Goal: Find specific page/section: Find specific page/section

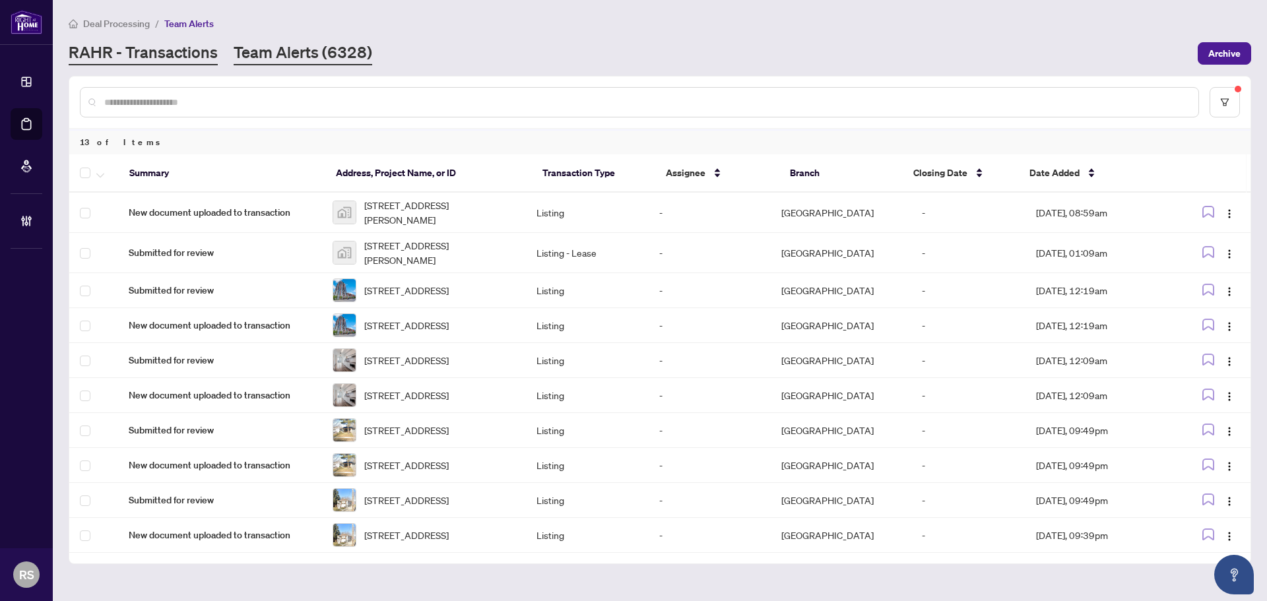
click at [118, 52] on link "RAHR - Transactions" at bounding box center [143, 54] width 149 height 24
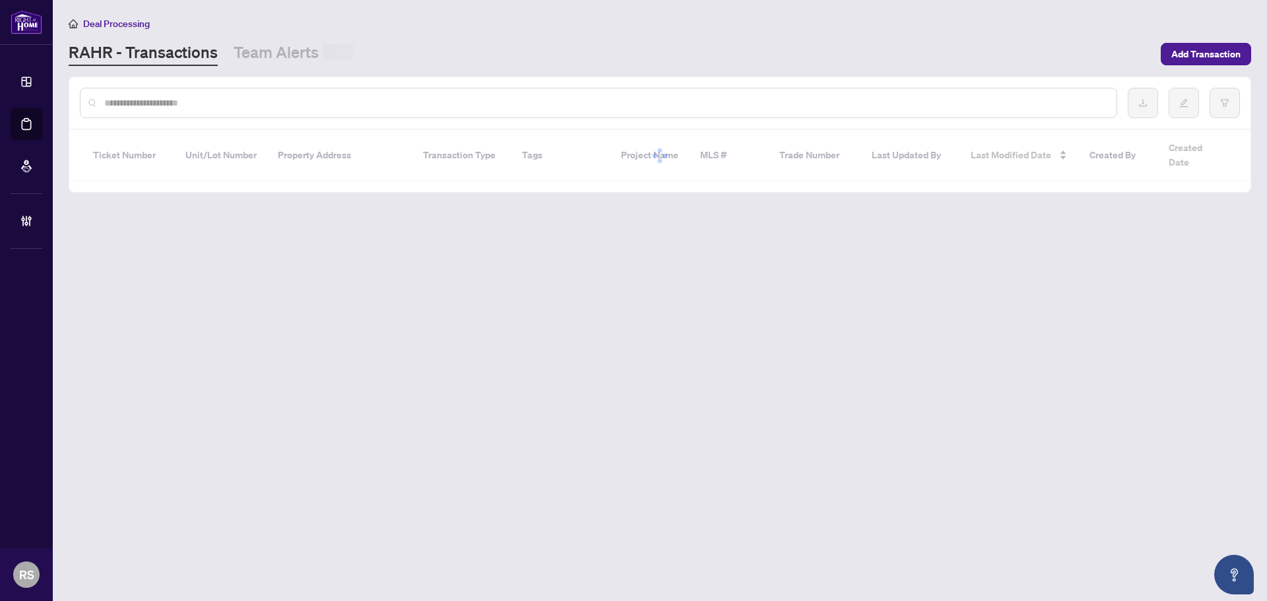
click at [149, 96] on input "text" at bounding box center [605, 103] width 1002 height 15
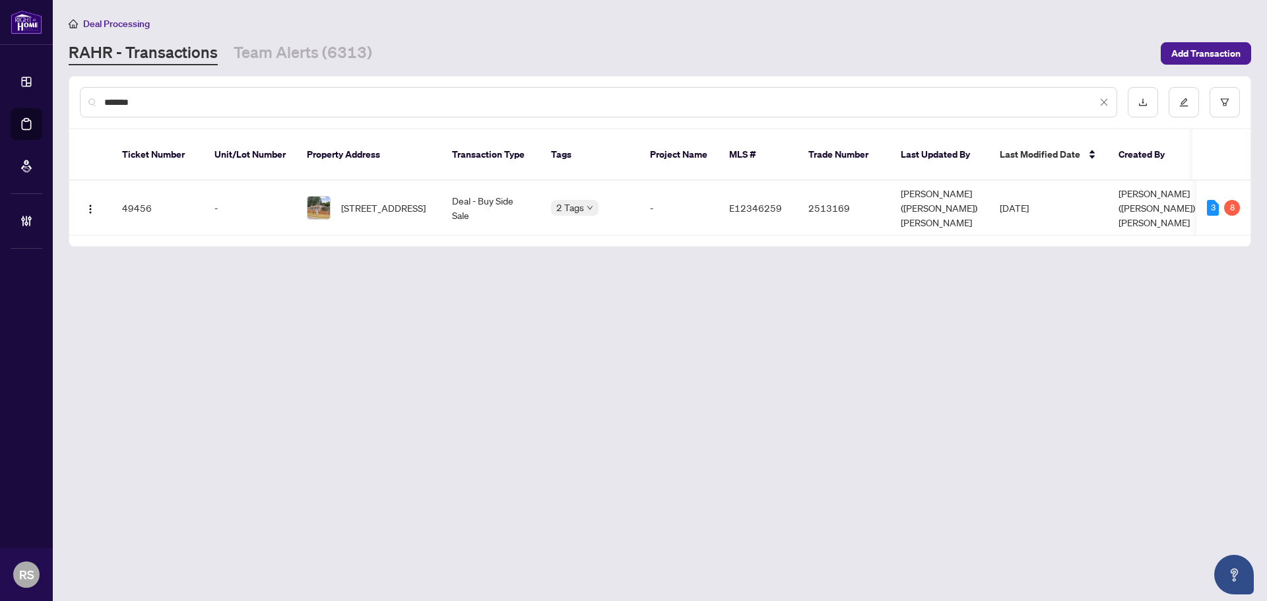
type input "*******"
click at [380, 201] on span "[STREET_ADDRESS]" at bounding box center [383, 208] width 84 height 15
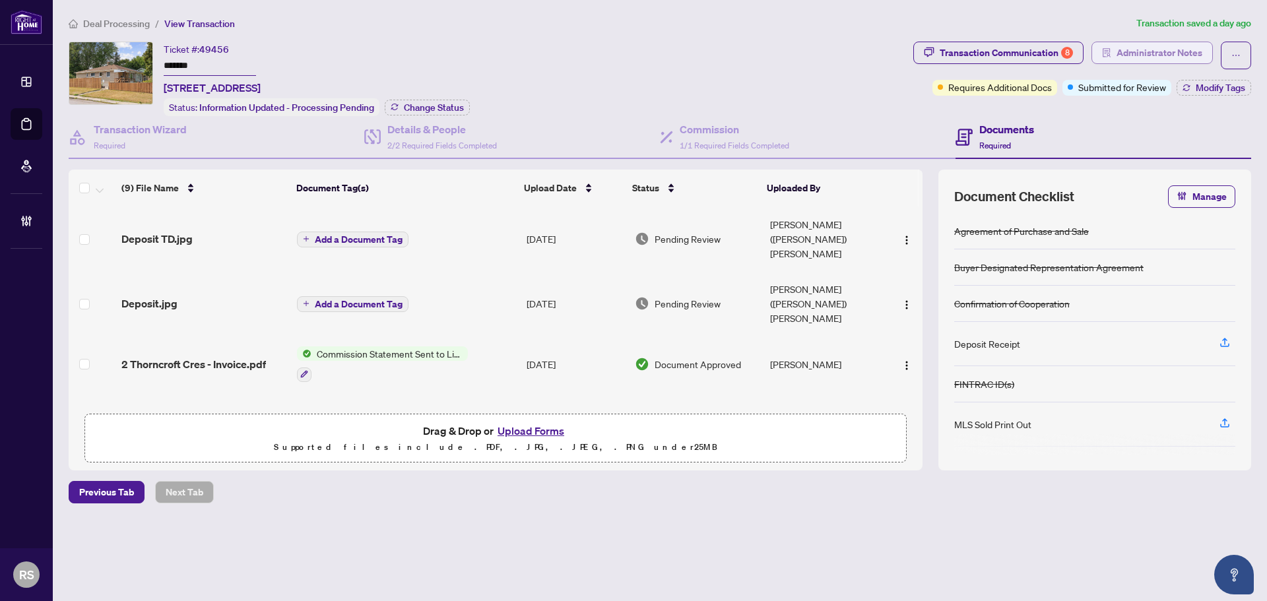
click at [1138, 50] on span "Administrator Notes" at bounding box center [1160, 52] width 86 height 21
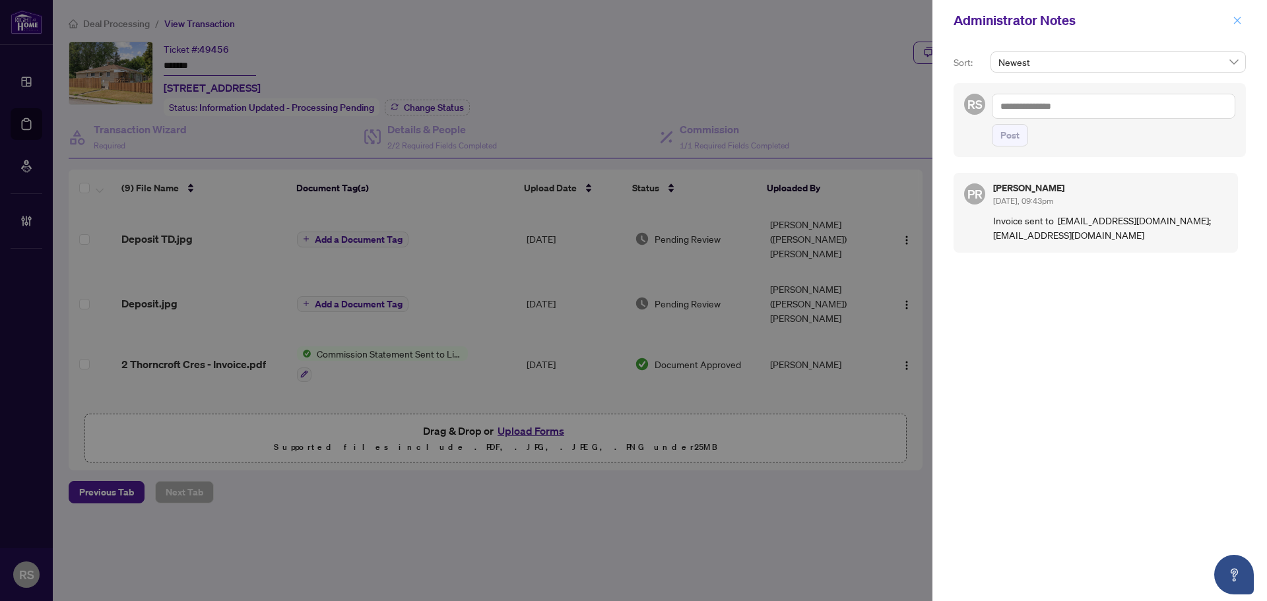
click at [1239, 19] on icon "close" at bounding box center [1237, 19] width 7 height 7
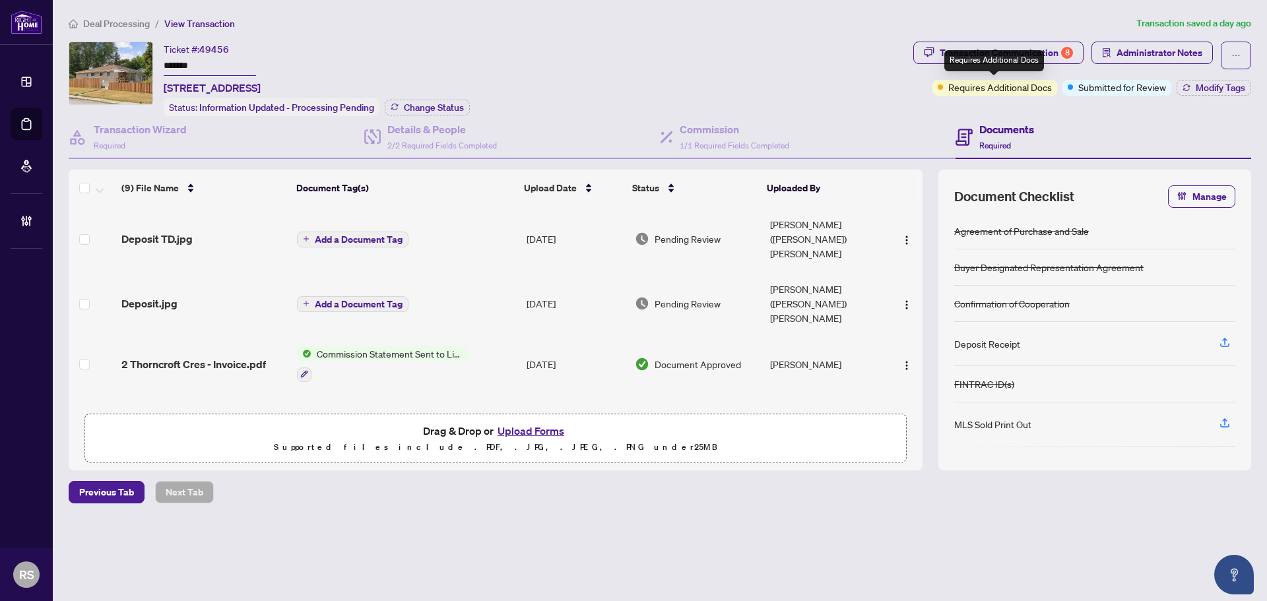
click at [1002, 57] on div "Requires Additional Docs" at bounding box center [994, 60] width 100 height 21
click at [968, 48] on div "Transaction Communication 8" at bounding box center [1006, 52] width 133 height 21
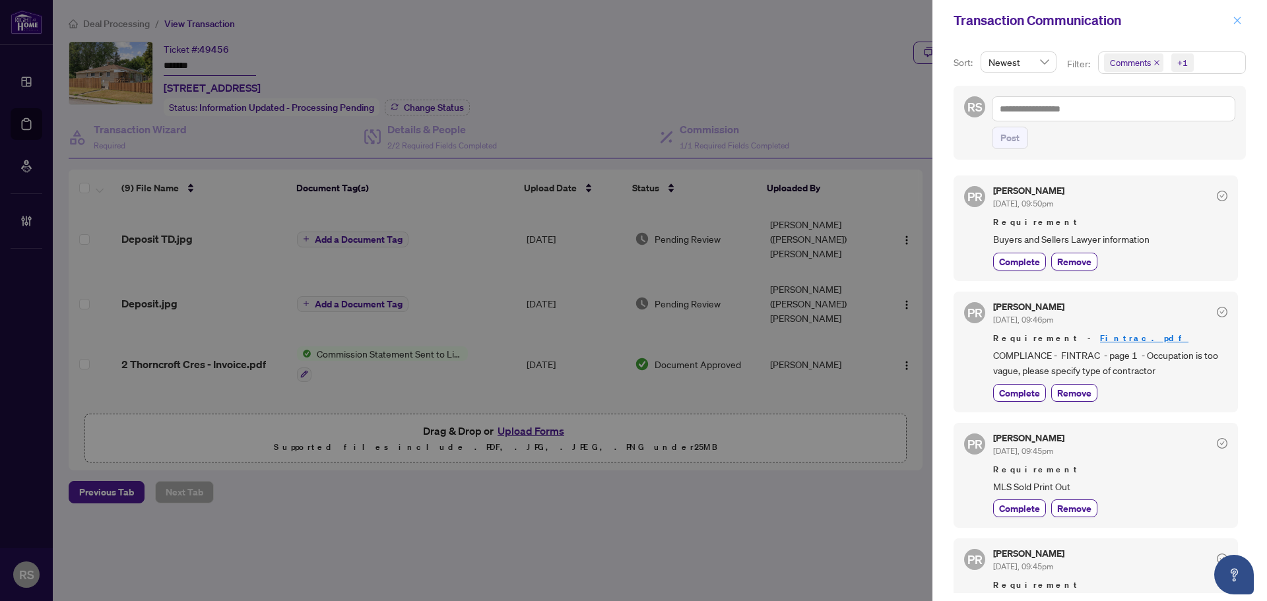
click at [1237, 22] on icon "close" at bounding box center [1237, 20] width 9 height 9
